Goal: Task Accomplishment & Management: Manage account settings

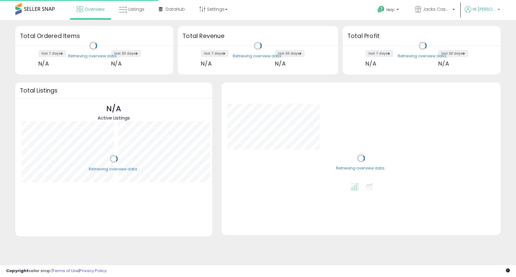
click at [490, 13] on p "Hi Jack" at bounding box center [481, 10] width 35 height 8
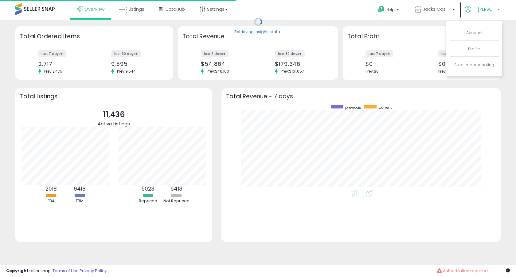
scroll to position [85, 267]
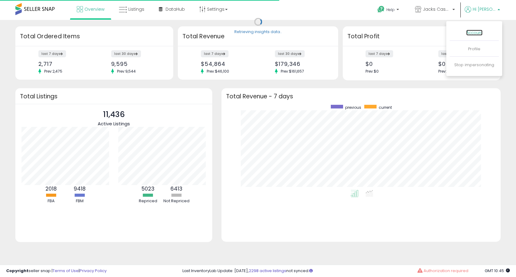
click at [477, 33] on link "Account" at bounding box center [474, 33] width 16 height 6
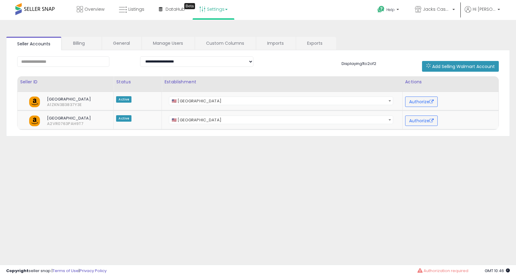
click at [207, 11] on link "Settings" at bounding box center [213, 9] width 37 height 18
click at [220, 33] on link "Store settings" at bounding box center [214, 31] width 28 height 6
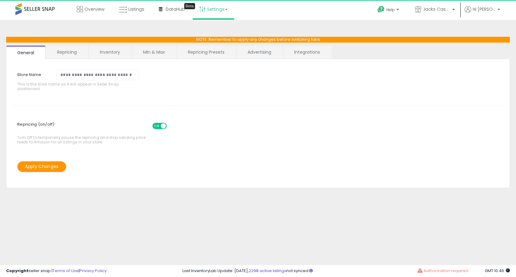
click at [304, 52] on link "Integrations" at bounding box center [307, 52] width 48 height 13
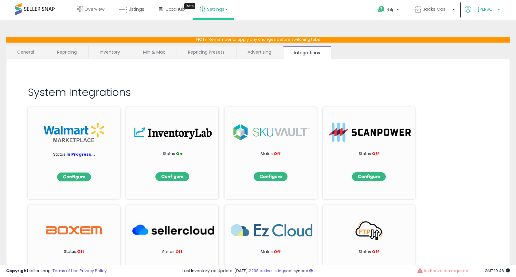
click at [491, 10] on span "Hi [PERSON_NAME]" at bounding box center [483, 9] width 23 height 6
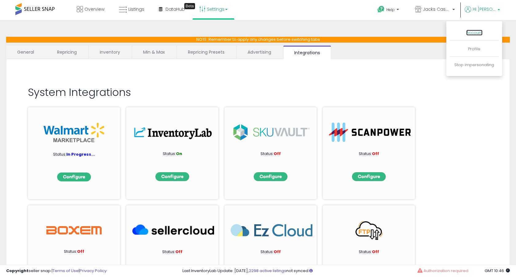
click at [478, 31] on link "Account" at bounding box center [474, 33] width 16 height 6
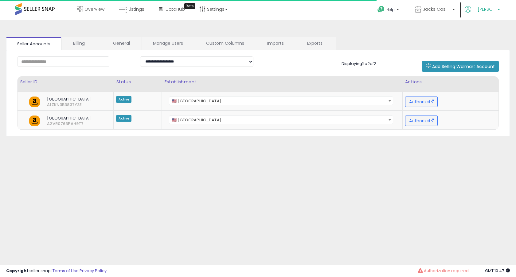
click at [485, 7] on span "Hi [PERSON_NAME]" at bounding box center [483, 9] width 23 height 6
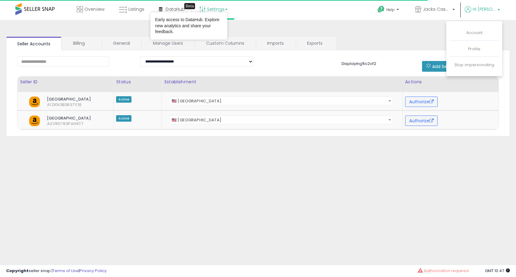
click at [212, 9] on link "Settings" at bounding box center [213, 9] width 37 height 18
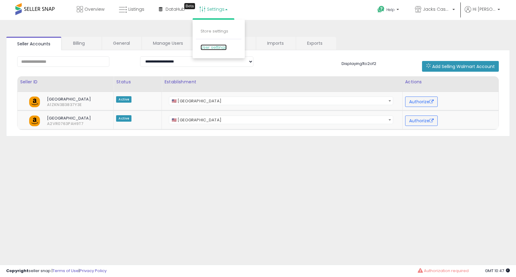
click at [212, 46] on link "User settings" at bounding box center [213, 48] width 26 height 6
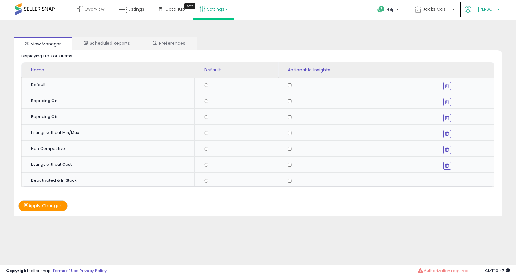
click at [488, 13] on p "Hi [PERSON_NAME]" at bounding box center [481, 10] width 35 height 8
click at [472, 52] on p "Profile" at bounding box center [474, 49] width 40 height 6
click at [475, 48] on link "Profile" at bounding box center [474, 49] width 12 height 6
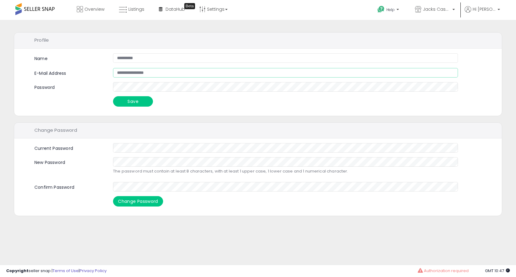
click at [132, 75] on input "**********" at bounding box center [285, 73] width 345 height 10
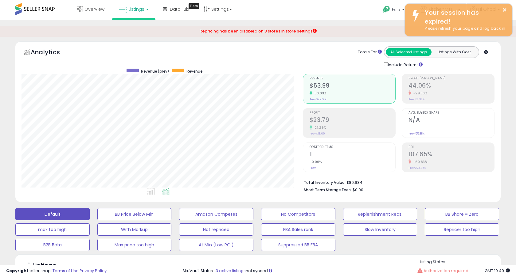
select select "**"
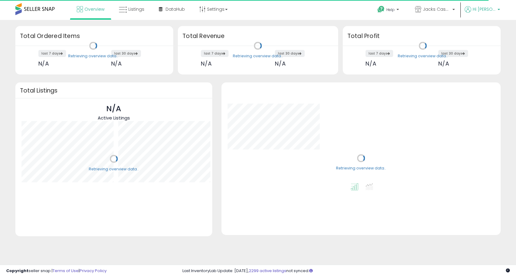
click at [484, 16] on link "Hi Jack" at bounding box center [481, 13] width 35 height 14
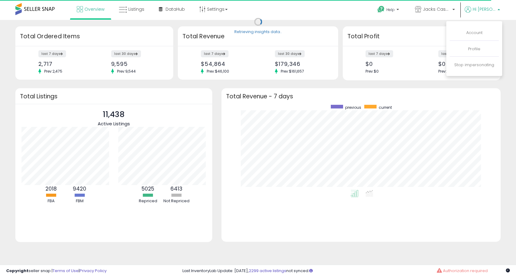
scroll to position [85, 267]
click at [469, 65] on link "Stop impersonating" at bounding box center [474, 65] width 40 height 6
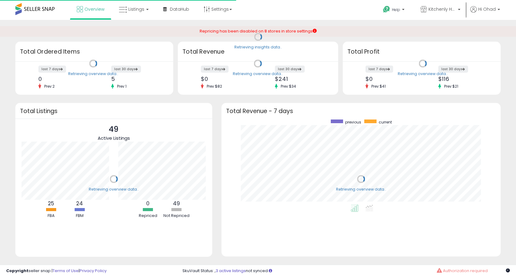
scroll to position [85, 267]
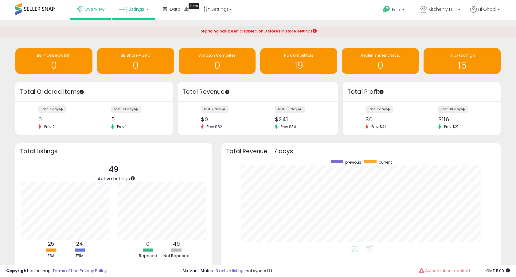
click at [136, 9] on span "Listings" at bounding box center [136, 9] width 16 height 6
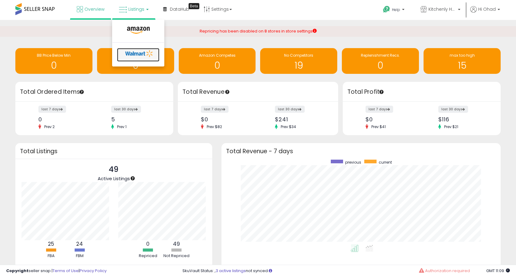
click at [132, 52] on icon at bounding box center [139, 53] width 32 height 9
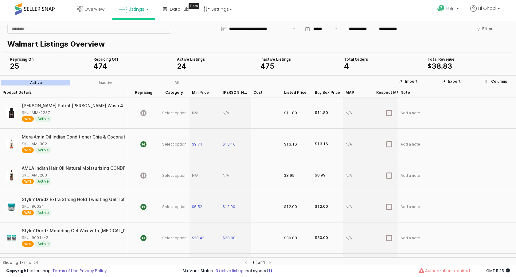
drag, startPoint x: 141, startPoint y: 293, endPoint x: 141, endPoint y: 261, distance: 32.8
click at [175, 7] on span "DataHub" at bounding box center [179, 9] width 19 height 6
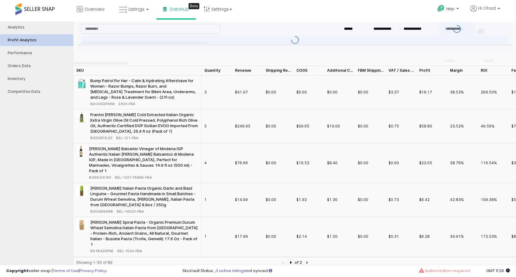
type input "***"
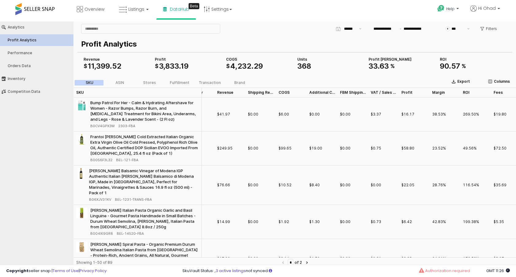
scroll to position [0, 22]
